Goal: Check status: Check status

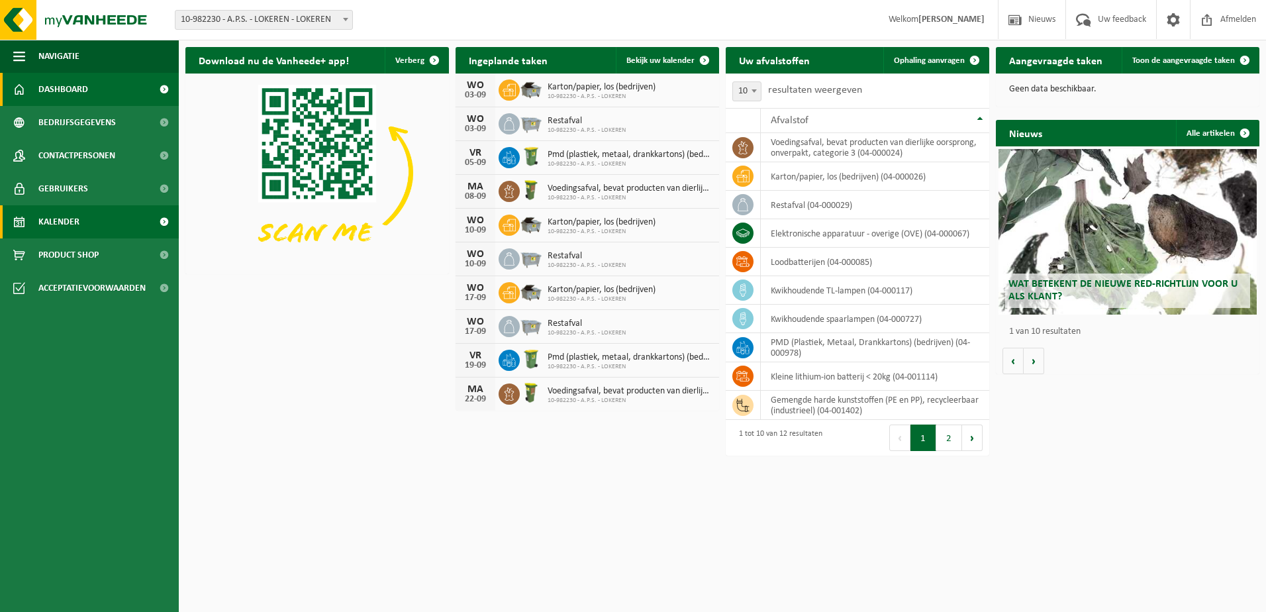
click at [88, 227] on link "Kalender" at bounding box center [89, 221] width 179 height 33
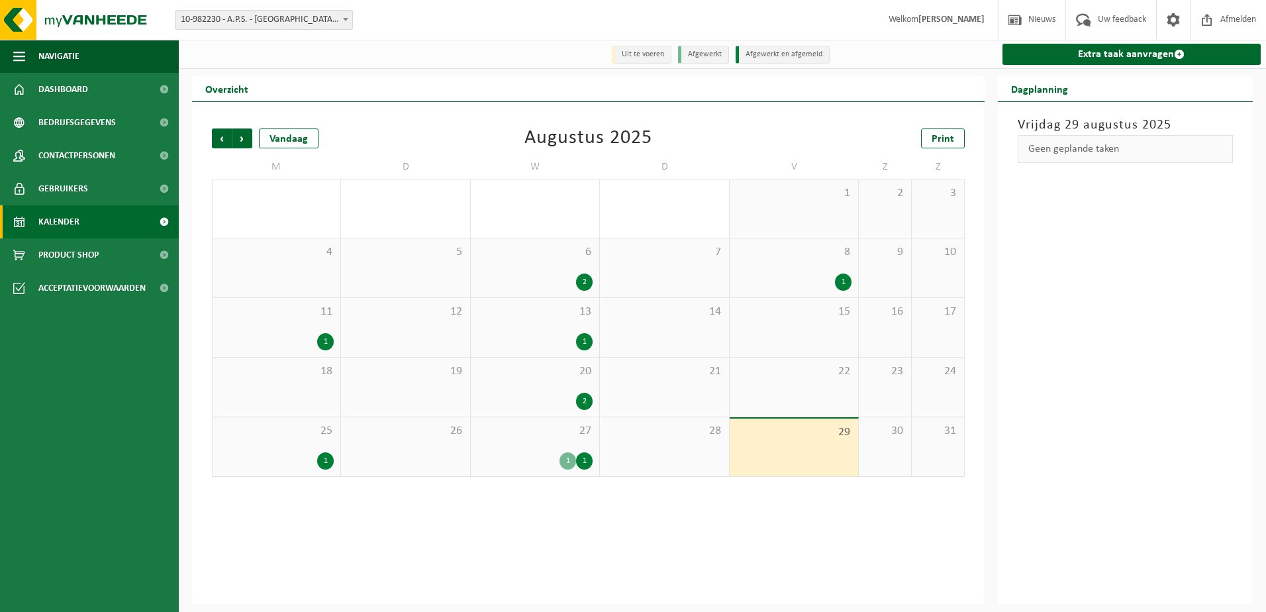
click at [546, 459] on div "1 1" at bounding box center [534, 460] width 115 height 17
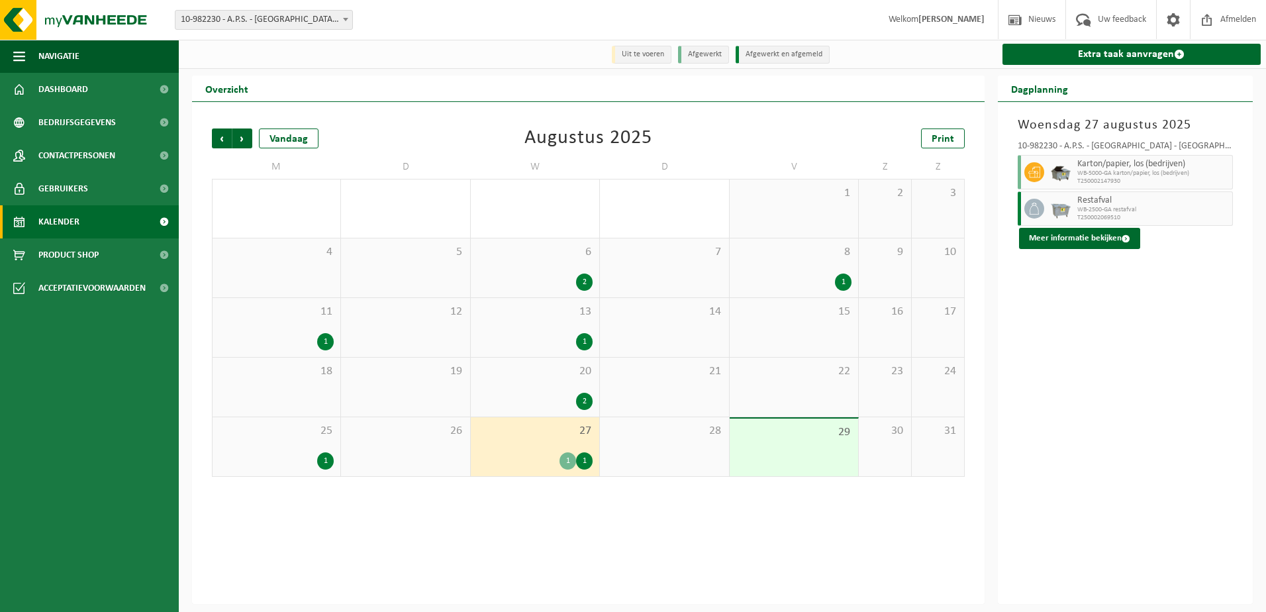
click at [633, 455] on div "28" at bounding box center [664, 446] width 128 height 59
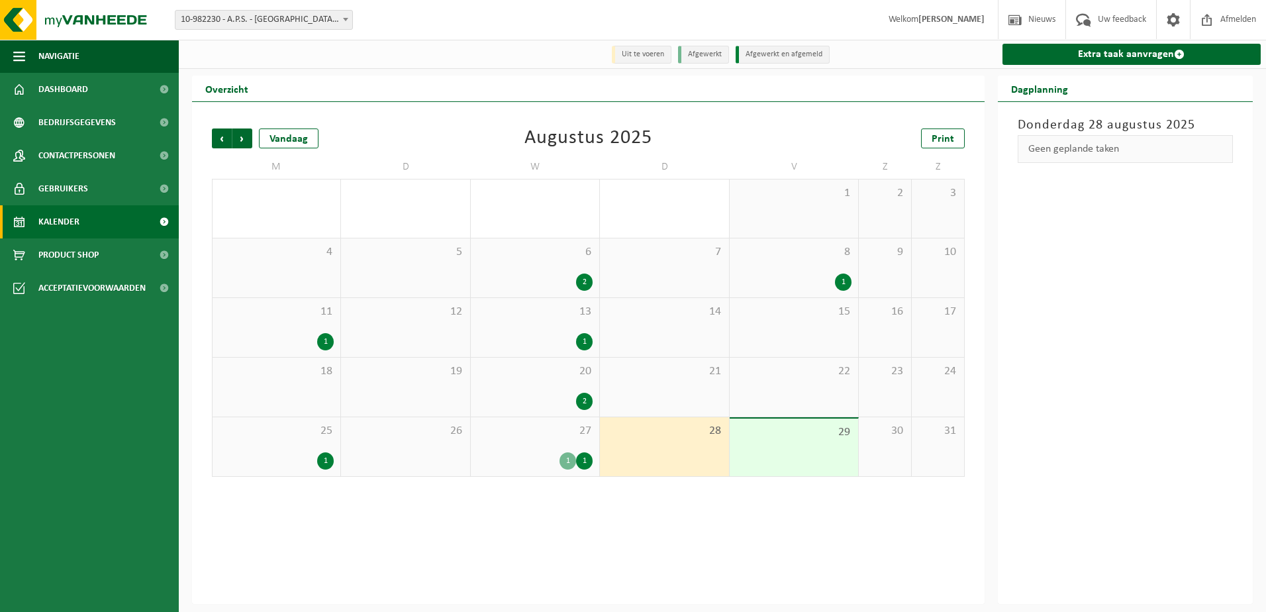
click at [554, 461] on div "1 1" at bounding box center [534, 460] width 115 height 17
